Goal: Find contact information: Find contact information

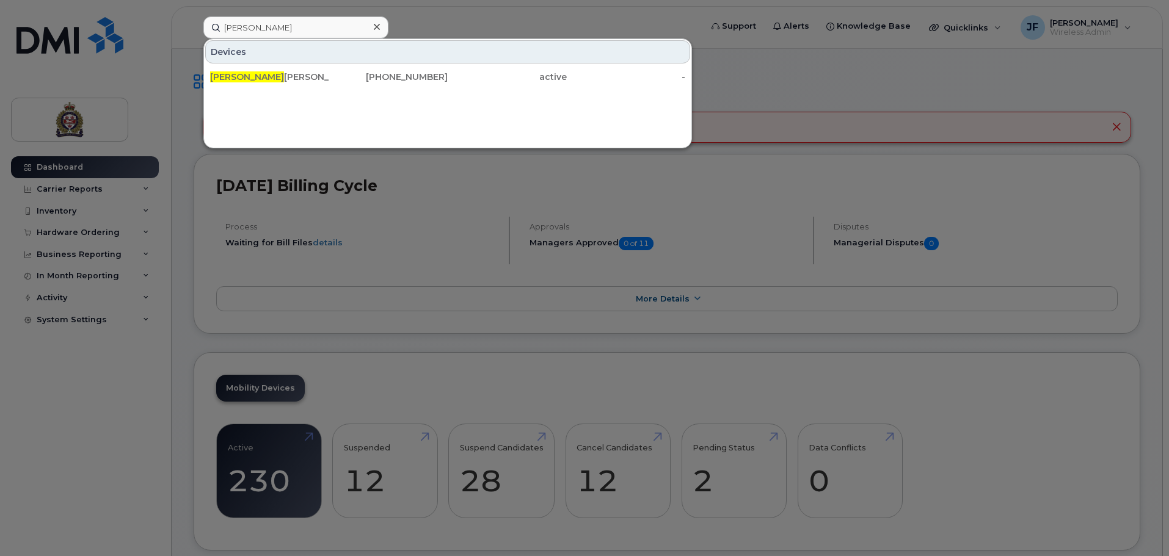
click at [194, 27] on div "[PERSON_NAME] [PERSON_NAME] [PHONE_NUMBER] active -" at bounding box center [448, 27] width 509 height 22
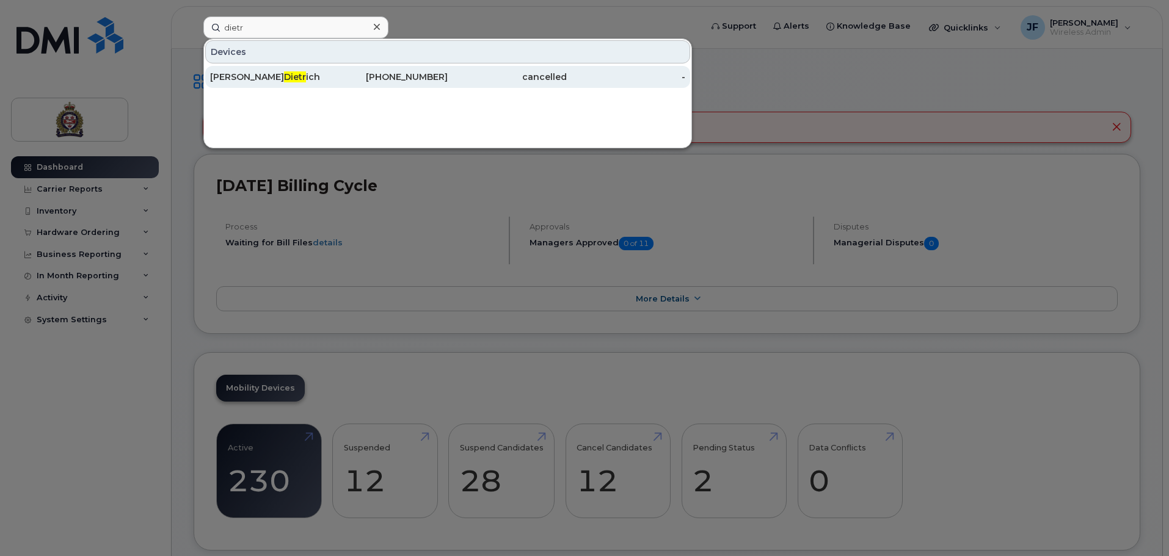
type input "dietr"
click at [454, 74] on div "cancelled" at bounding box center [507, 77] width 119 height 12
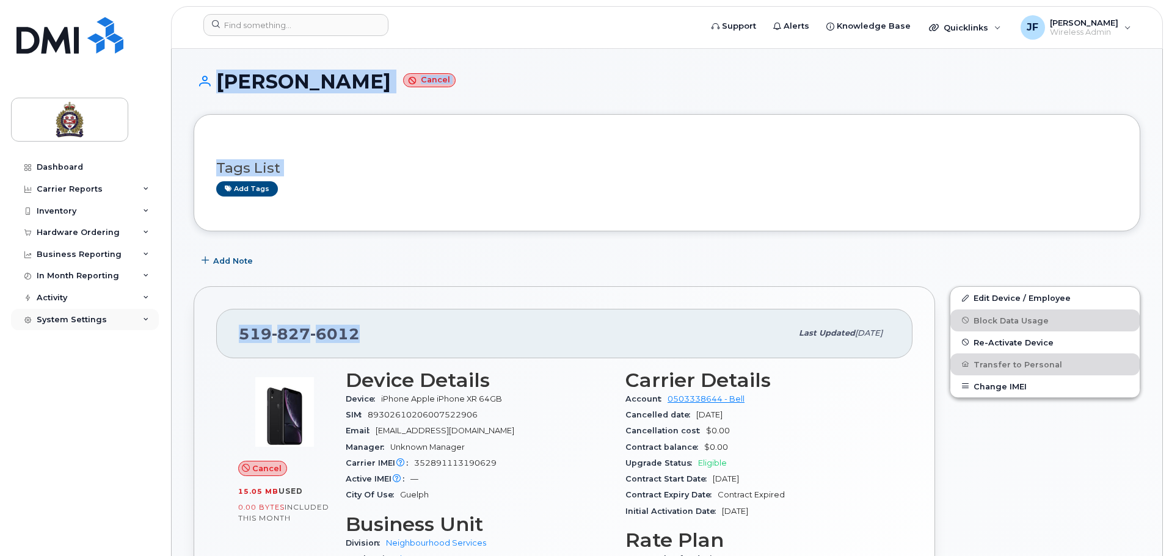
drag, startPoint x: 368, startPoint y: 336, endPoint x: 156, endPoint y: 321, distance: 212.4
click at [394, 342] on div "519 827 6012" at bounding box center [515, 334] width 553 height 26
drag, startPoint x: 397, startPoint y: 342, endPoint x: 237, endPoint y: 341, distance: 160.0
click at [237, 341] on div "519 827 6012 Last updated Jul 31, 2025" at bounding box center [564, 333] width 696 height 49
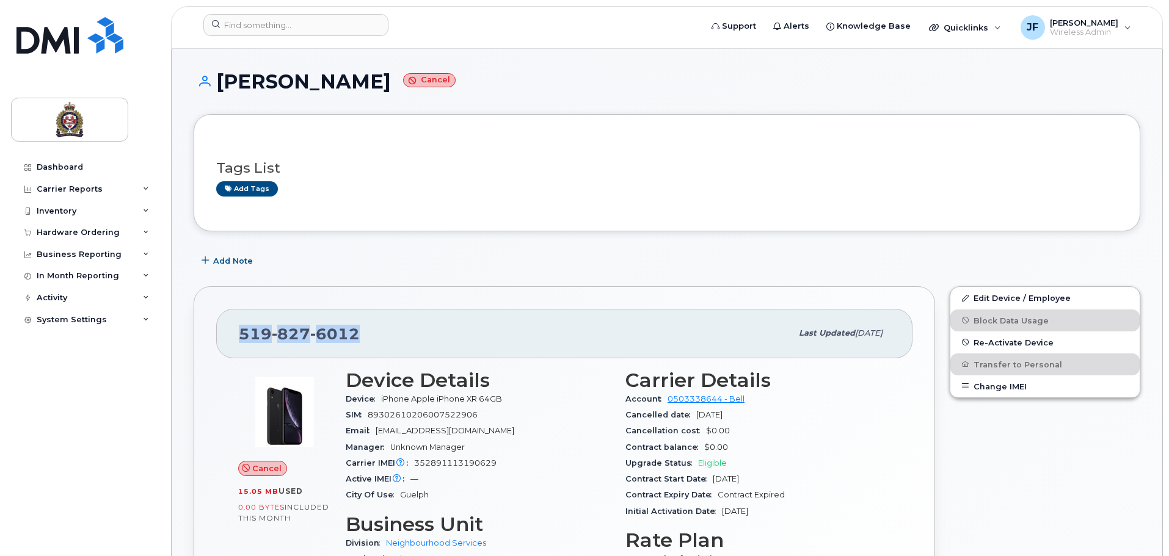
copy span "519 827 6012"
